Goal: Task Accomplishment & Management: Use online tool/utility

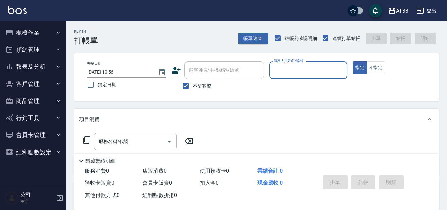
click at [21, 29] on button "櫃檯作業" at bounding box center [33, 32] width 61 height 17
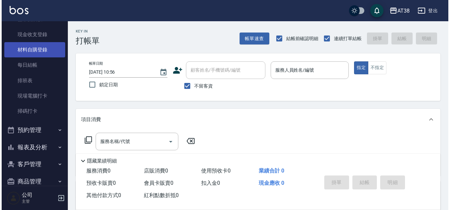
scroll to position [99, 0]
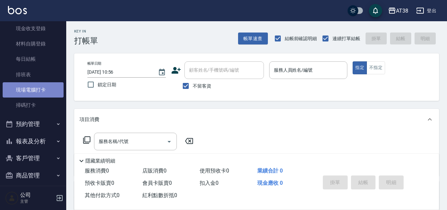
click at [49, 90] on link "現場電腦打卡" at bounding box center [33, 89] width 61 height 15
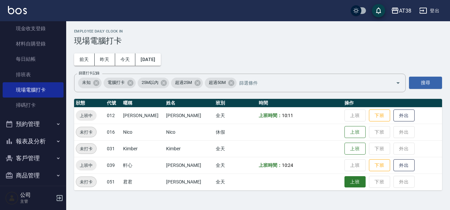
click at [345, 180] on button "上班" at bounding box center [355, 182] width 21 height 12
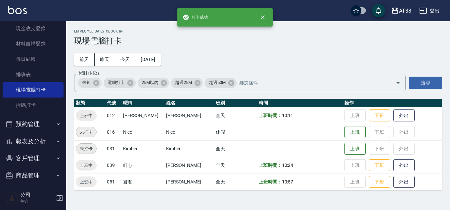
click at [345, 141] on td "上班 下班 外出" at bounding box center [392, 148] width 99 height 17
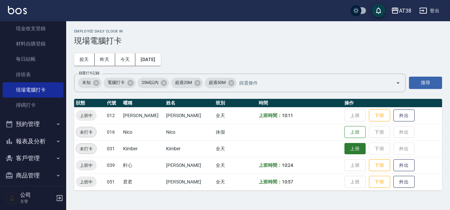
click at [355, 149] on button "上班" at bounding box center [355, 149] width 21 height 12
